Goal: Task Accomplishment & Management: Manage account settings

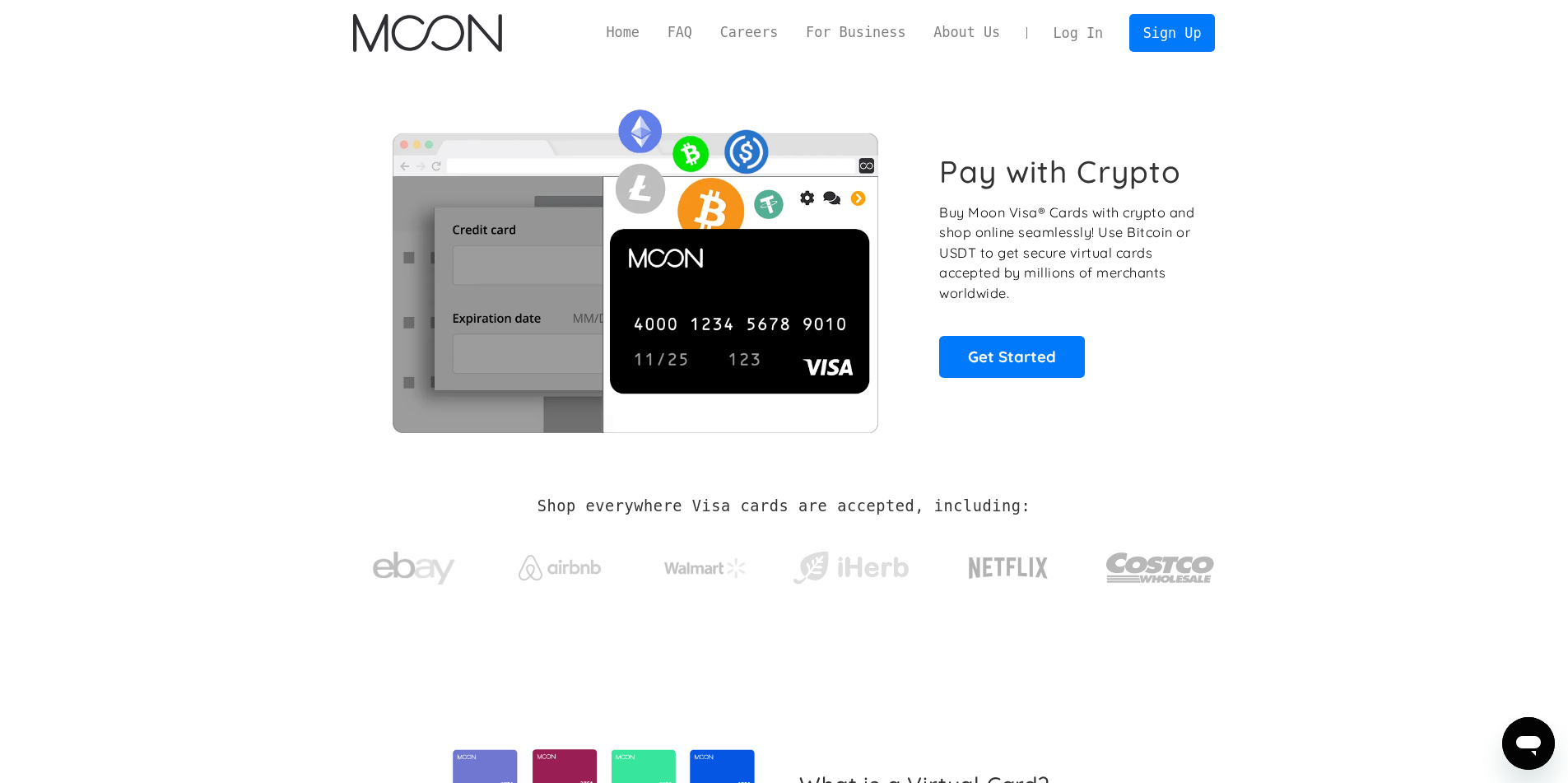
click at [1087, 32] on link "Log In" at bounding box center [1078, 33] width 77 height 37
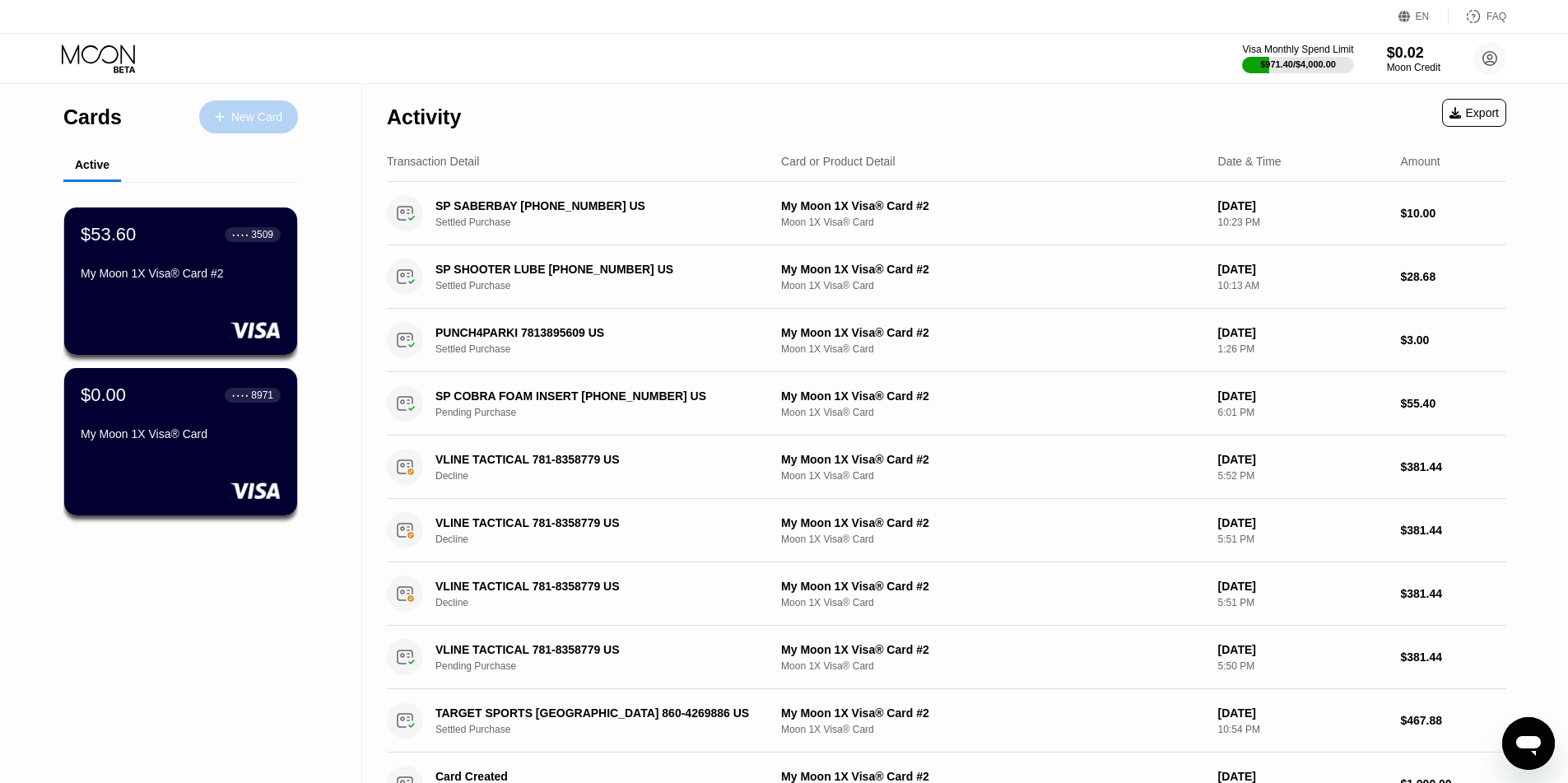
click at [239, 115] on div "New Card" at bounding box center [256, 117] width 51 height 14
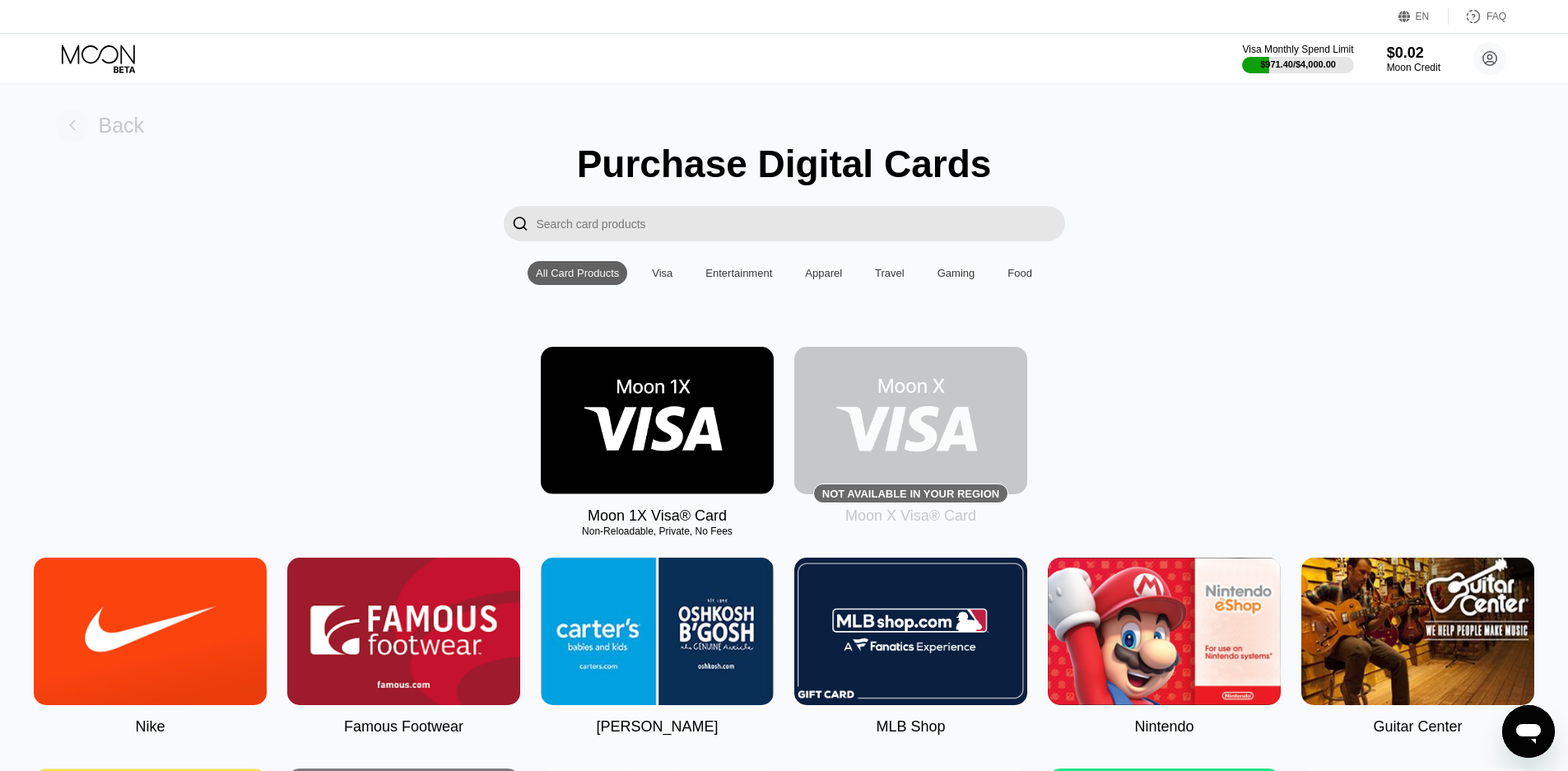
click at [123, 128] on div "Back" at bounding box center [122, 126] width 46 height 24
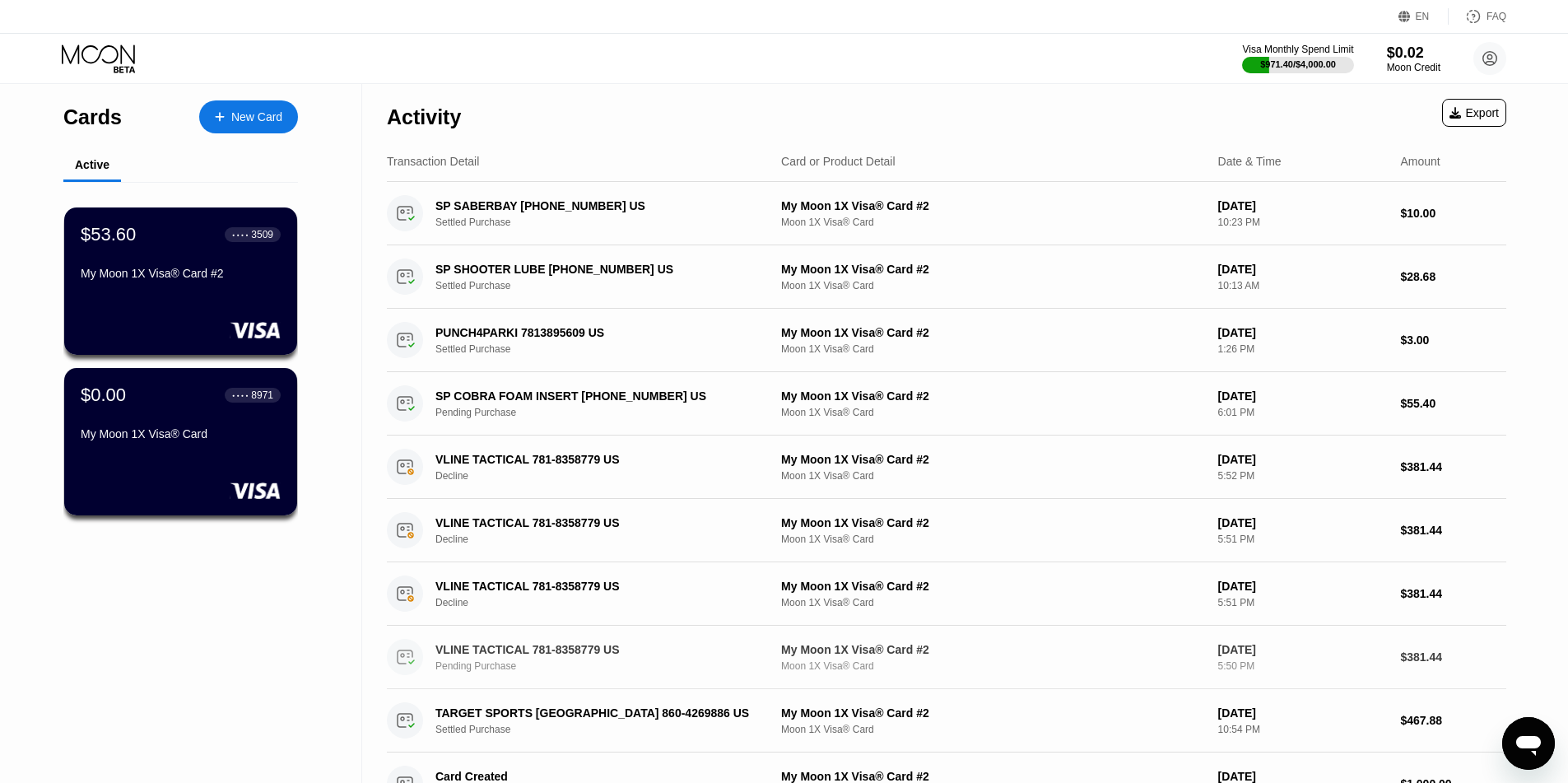
click at [509, 646] on div "VLINE TACTICAL 781-8358779 US" at bounding box center [595, 649] width 319 height 13
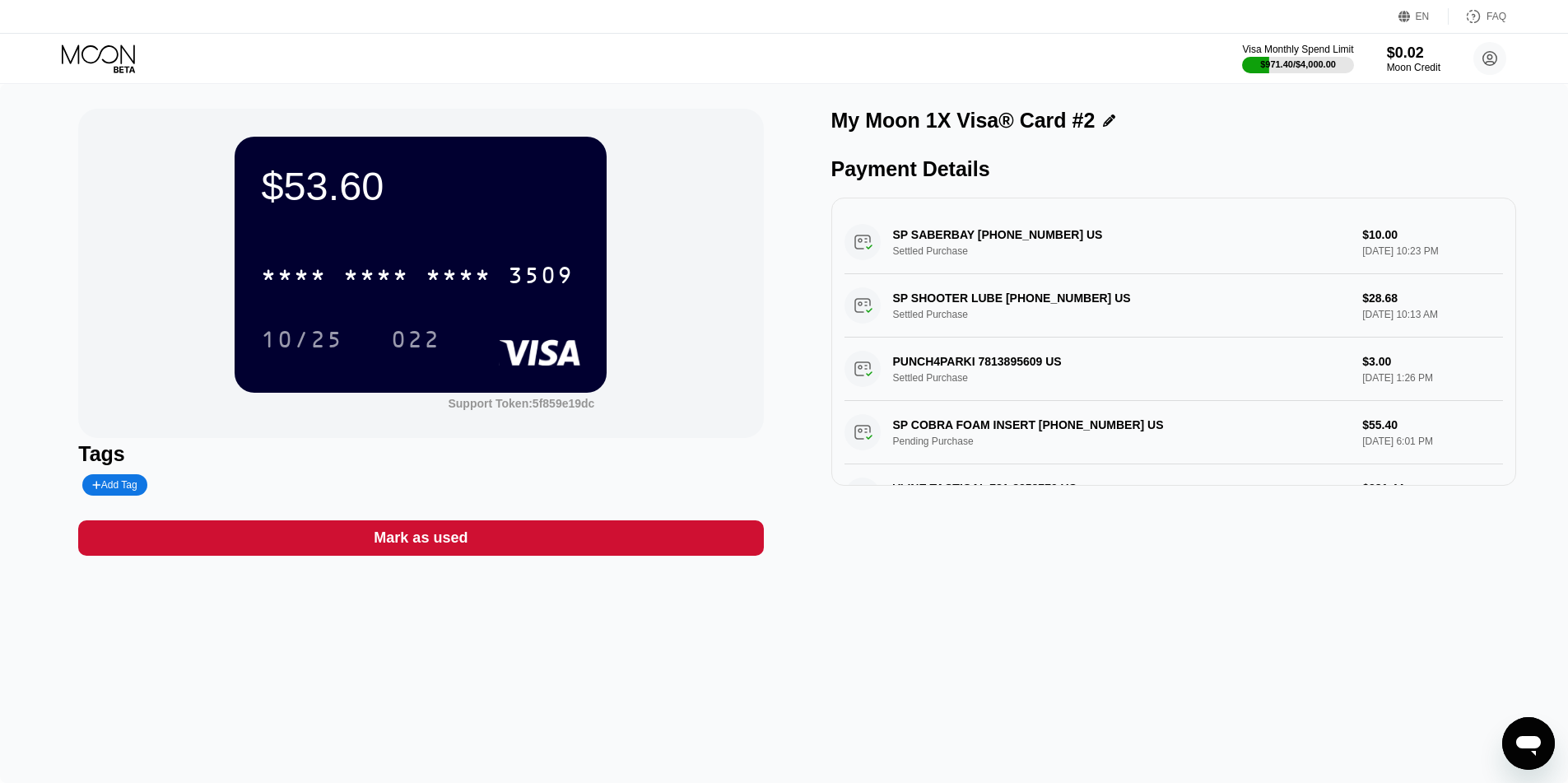
click at [1108, 147] on div "My Moon 1X Visa® Card #2 Payment Details SP SABERBAY +16613016404 US Settled Pu…" at bounding box center [1173, 332] width 684 height 448
click at [1181, 656] on div "$53.60 * * * * * * * * * * * * 3509 10/25 022 Support Token: 5f859e19dc Tags Ad…" at bounding box center [784, 434] width 1568 height 700
click at [112, 65] on icon at bounding box center [99, 59] width 76 height 29
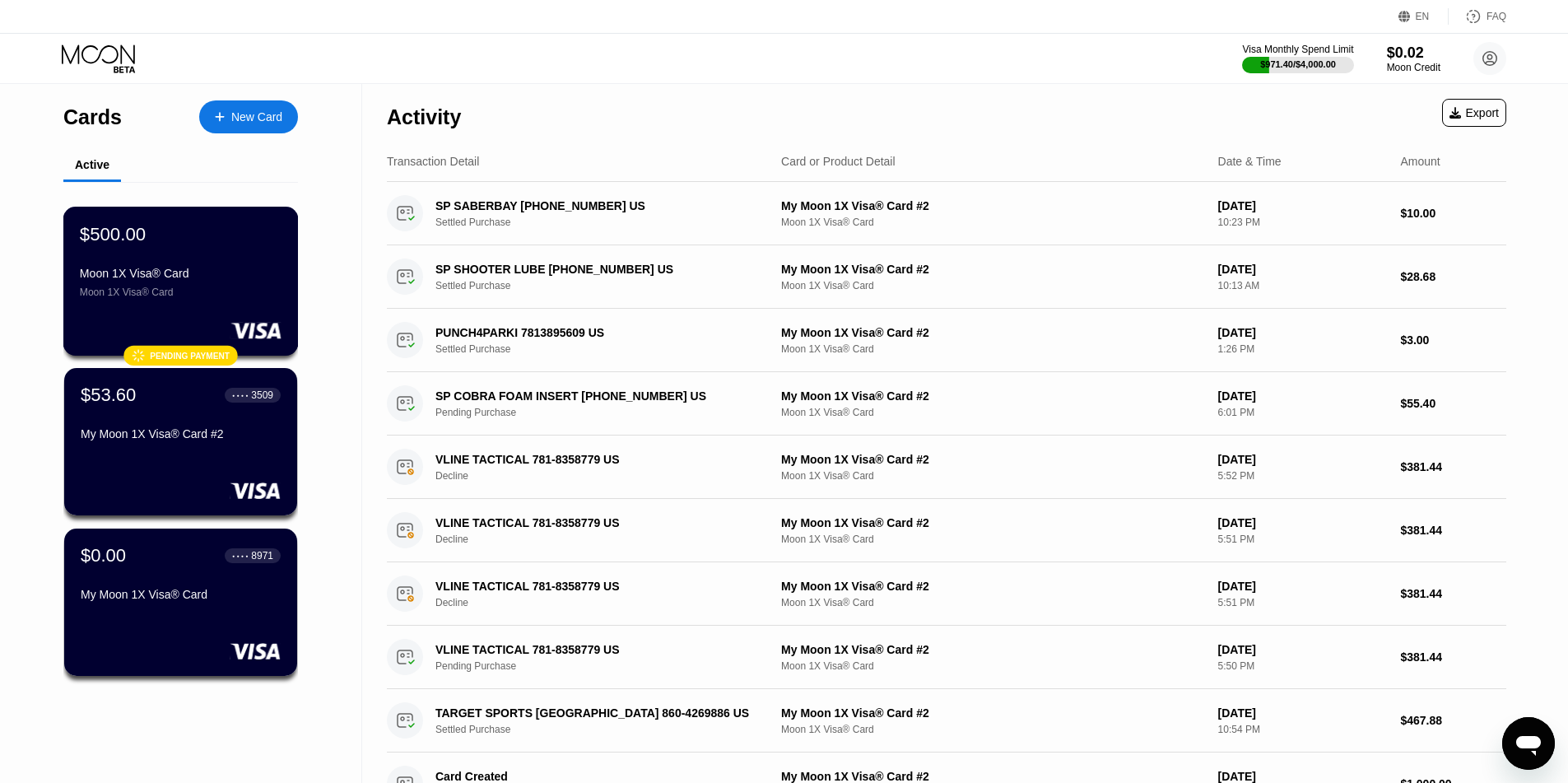
click at [153, 260] on div "$500.00 Moon 1X Visa® Card Moon 1X Visa® Card" at bounding box center [180, 261] width 201 height 75
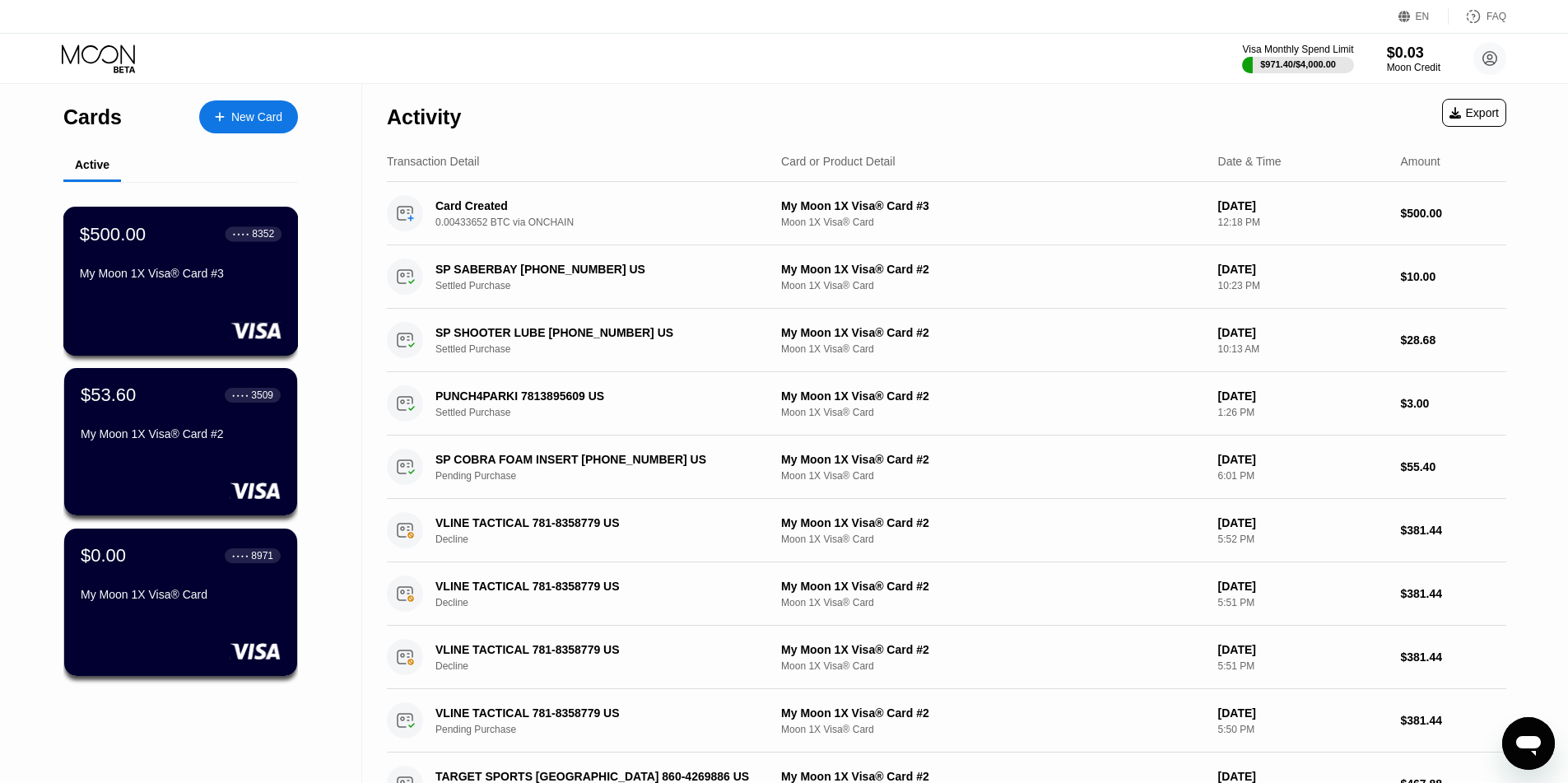
click at [172, 274] on div "My Moon 1X Visa® Card #3" at bounding box center [180, 273] width 201 height 13
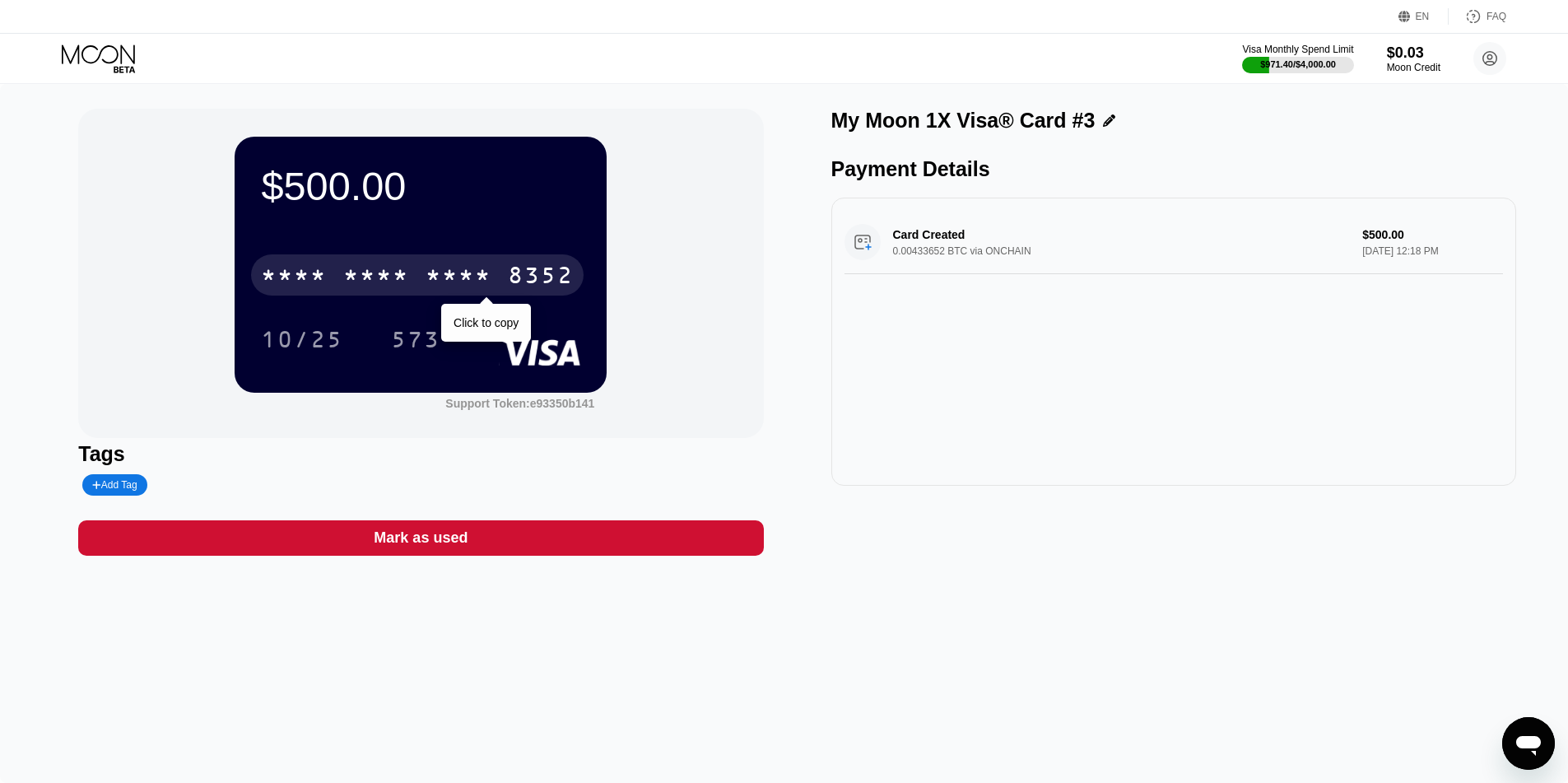
click at [544, 277] on div "8352" at bounding box center [541, 277] width 65 height 27
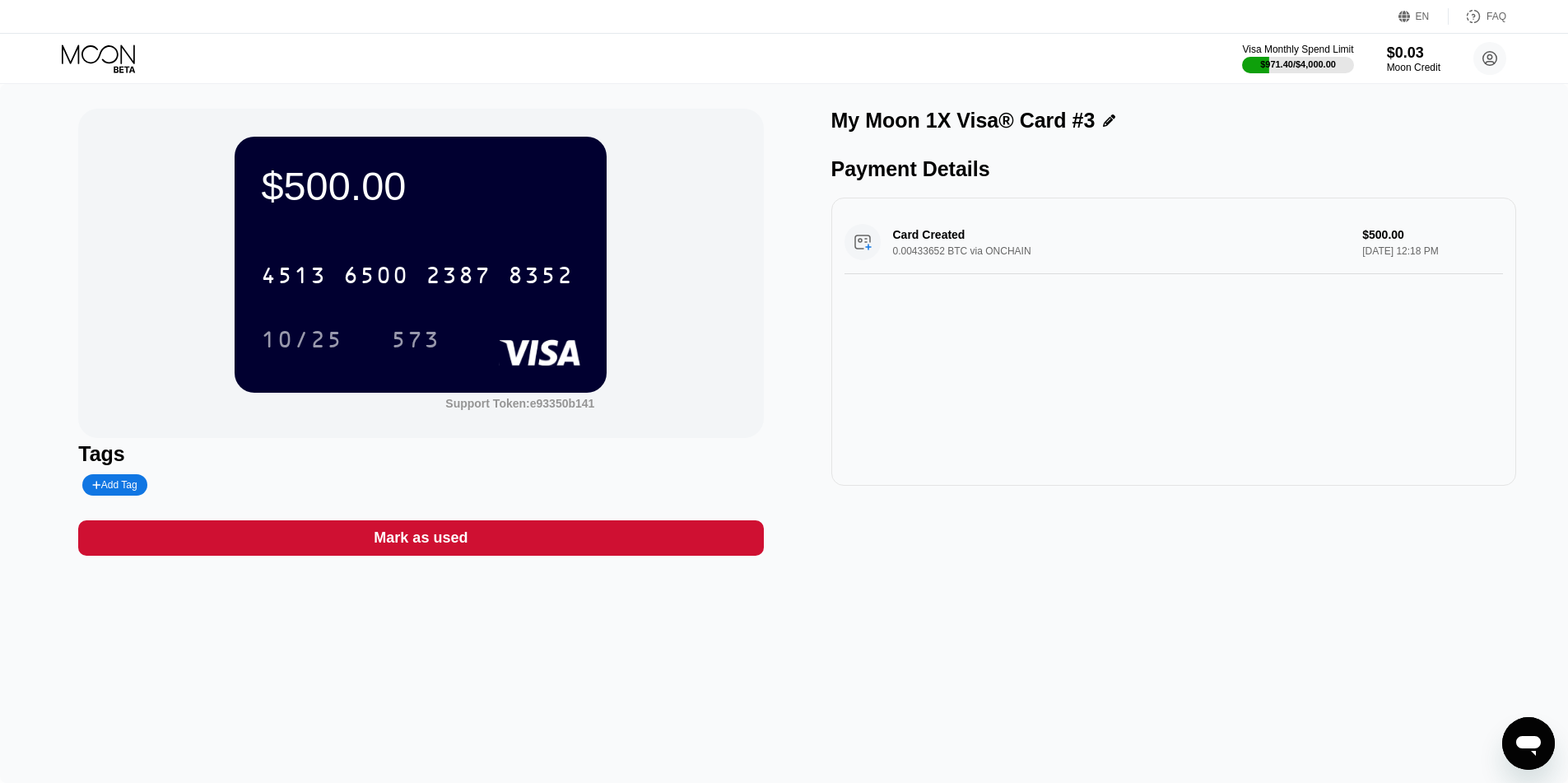
click at [98, 46] on icon at bounding box center [99, 59] width 76 height 29
